Goal: Find contact information: Obtain details needed to contact an individual or organization

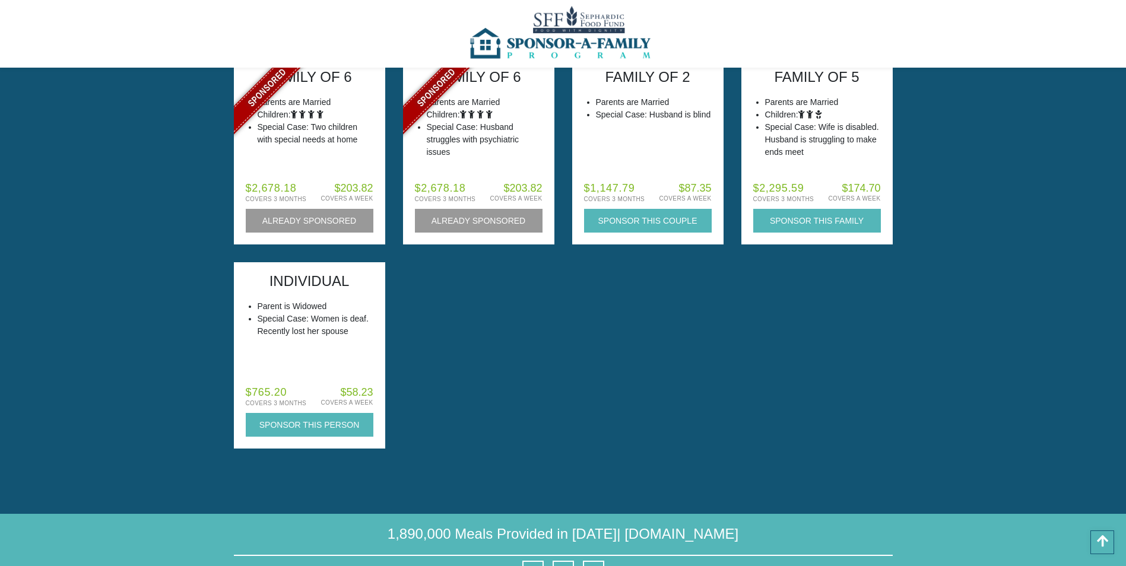
scroll to position [5468, 0]
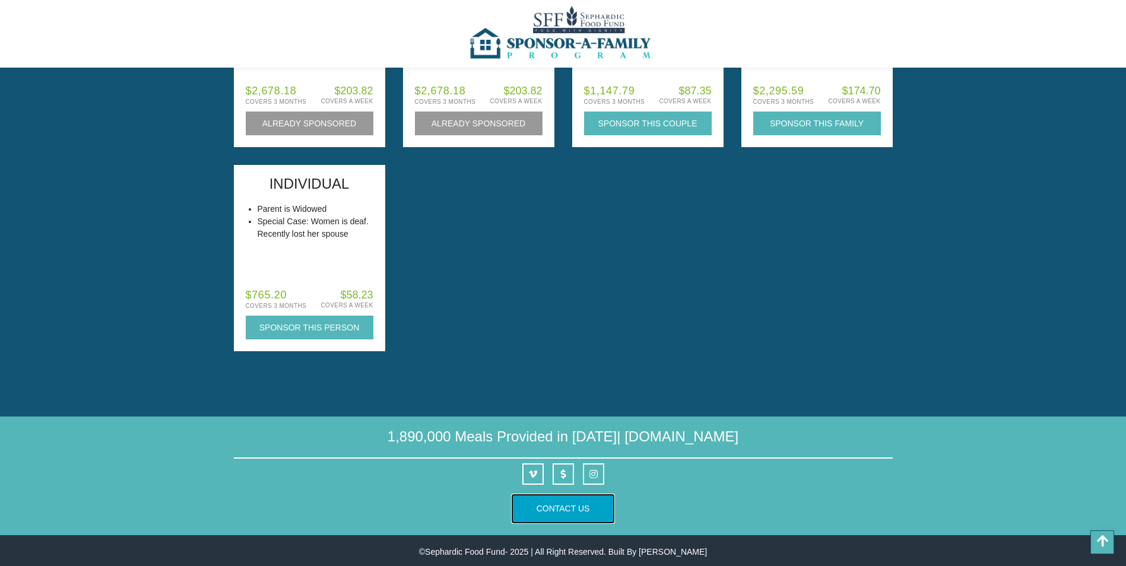
click at [520, 501] on button "Contact Us" at bounding box center [563, 509] width 103 height 29
click at [574, 509] on link "Contact Us" at bounding box center [563, 509] width 53 height 10
click at [583, 17] on img at bounding box center [563, 34] width 193 height 68
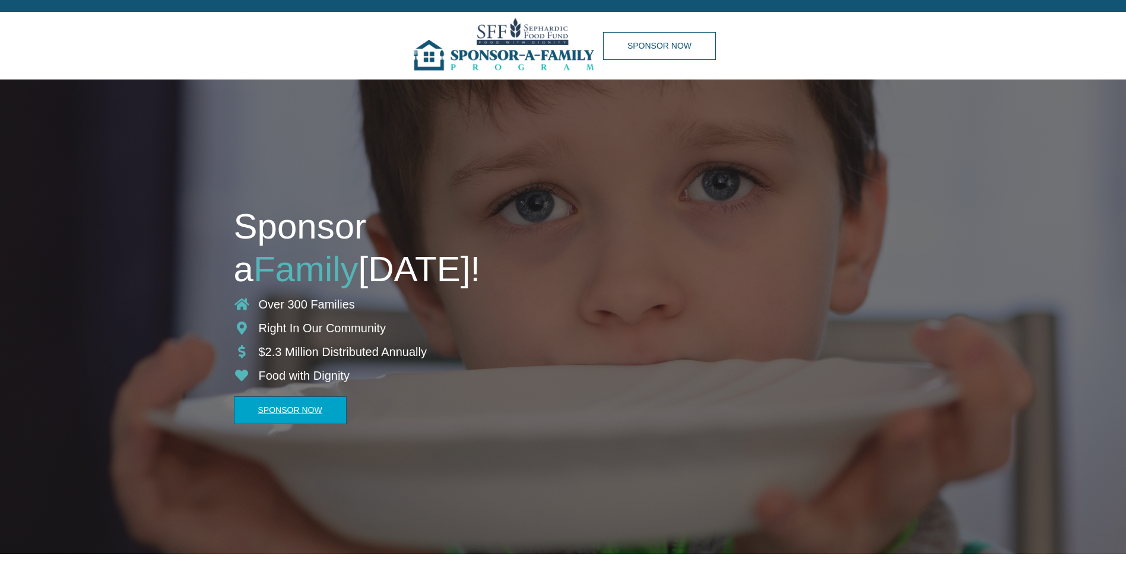
click at [284, 412] on link "Sponsor Now" at bounding box center [290, 411] width 113 height 28
